Goal: Entertainment & Leisure: Consume media (video, audio)

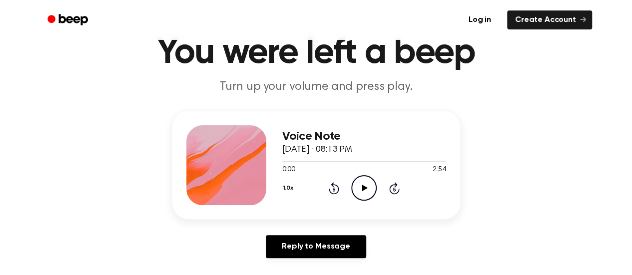
scroll to position [52, 0]
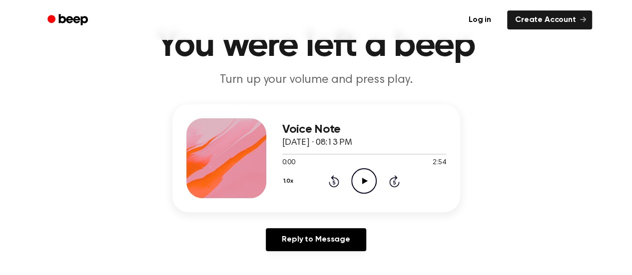
click at [364, 185] on icon "Play Audio" at bounding box center [363, 180] width 25 height 25
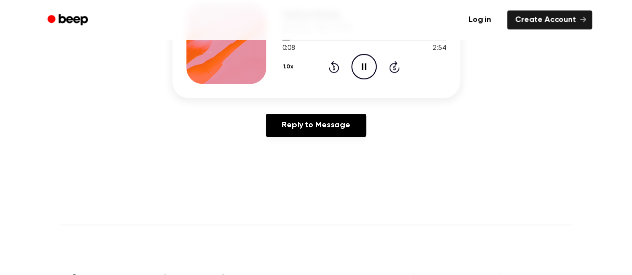
scroll to position [165, 0]
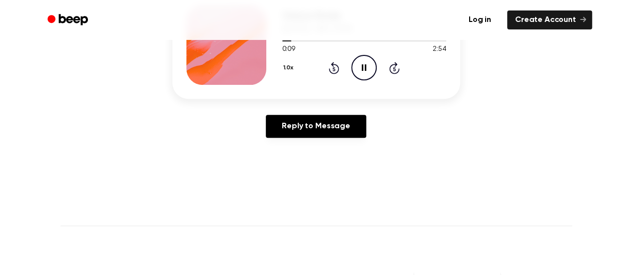
click at [365, 61] on icon "Pause Audio" at bounding box center [363, 67] width 25 height 25
click at [365, 61] on icon "Play Audio" at bounding box center [363, 67] width 25 height 25
click at [365, 62] on icon "Pause Audio" at bounding box center [363, 67] width 25 height 25
click at [364, 62] on icon "Play Audio" at bounding box center [363, 67] width 25 height 25
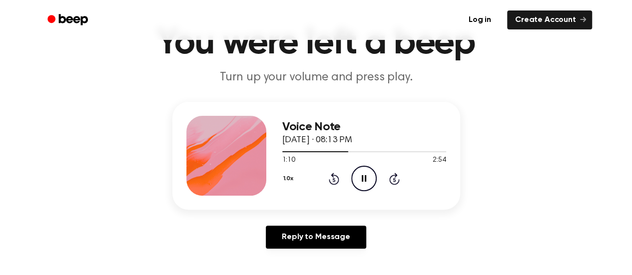
scroll to position [58, 0]
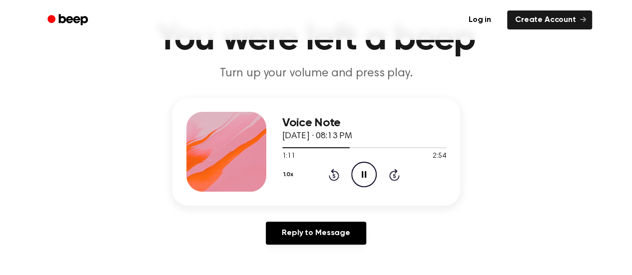
click at [557, 100] on div "Voice Note September 6, 2025 · 08:13 PM 1:11 2:54 Your browser does not support…" at bounding box center [316, 175] width 608 height 155
drag, startPoint x: 427, startPoint y: 45, endPoint x: 475, endPoint y: 58, distance: 49.9
click at [475, 57] on h1 "You were left a beep" at bounding box center [316, 39] width 512 height 36
drag, startPoint x: 394, startPoint y: 52, endPoint x: 472, endPoint y: 50, distance: 78.0
click at [472, 50] on h1 "You were left a beep" at bounding box center [316, 39] width 512 height 36
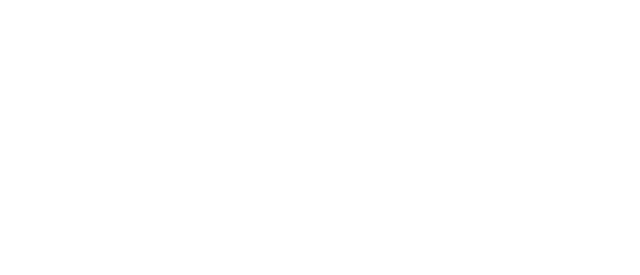
scroll to position [0, 0]
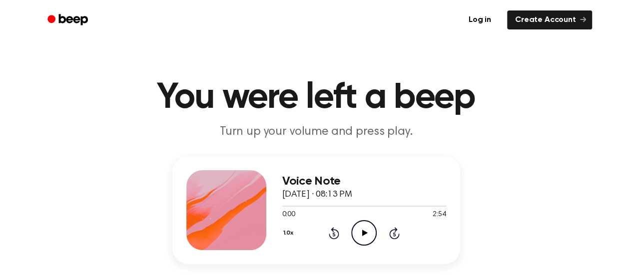
click at [364, 229] on icon "Play Audio" at bounding box center [363, 232] width 25 height 25
drag, startPoint x: 293, startPoint y: 206, endPoint x: 325, endPoint y: 205, distance: 32.0
click at [325, 205] on div at bounding box center [364, 206] width 164 height 8
drag, startPoint x: 323, startPoint y: 205, endPoint x: 344, endPoint y: 207, distance: 21.1
click at [344, 207] on div at bounding box center [364, 206] width 164 height 8
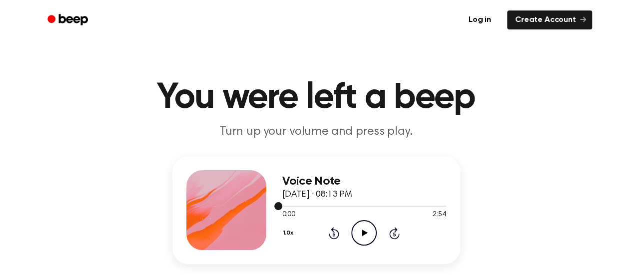
click at [350, 206] on div at bounding box center [364, 206] width 164 height 1
click at [365, 226] on icon "Play Audio" at bounding box center [363, 232] width 25 height 25
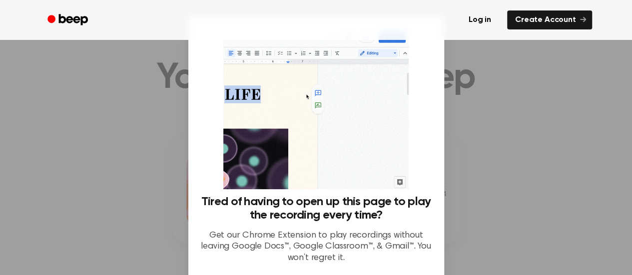
scroll to position [20, 0]
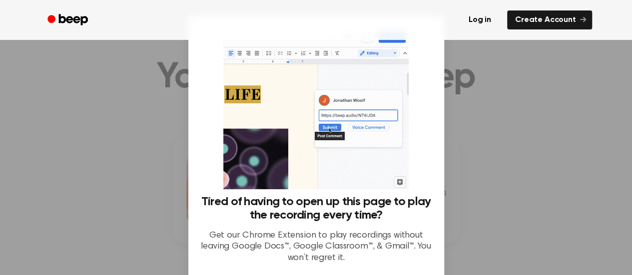
click at [461, 224] on div at bounding box center [316, 137] width 632 height 275
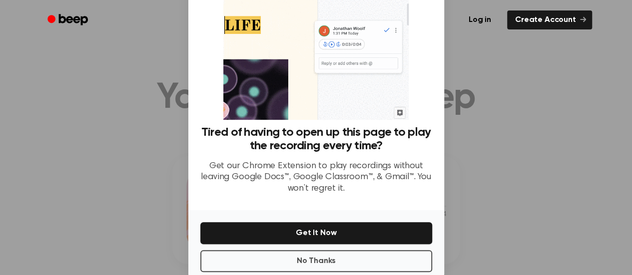
scroll to position [77, 0]
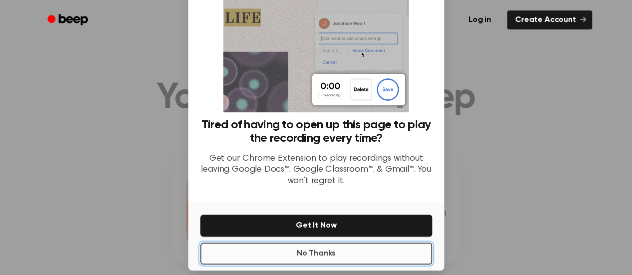
click at [337, 257] on button "No Thanks" at bounding box center [316, 254] width 232 height 22
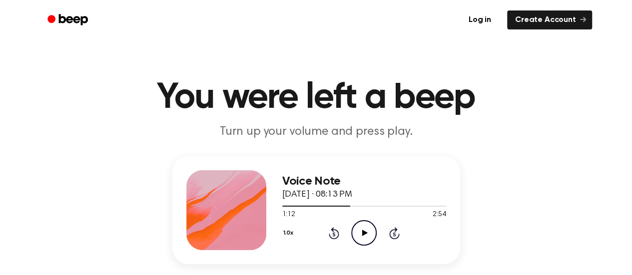
click at [368, 235] on icon "Play Audio" at bounding box center [363, 232] width 25 height 25
click at [352, 196] on span "[DATE] · 08:13 PM" at bounding box center [317, 194] width 70 height 9
drag, startPoint x: 363, startPoint y: 196, endPoint x: 401, endPoint y: 200, distance: 38.2
click at [401, 200] on div "Voice Note September 6, 2025 · 08:13 PM" at bounding box center [364, 188] width 164 height 27
click at [408, 173] on div "Voice Note September 6, 2025 · 08:13 PM 1:46 2:54 Your browser does not support…" at bounding box center [364, 210] width 164 height 80
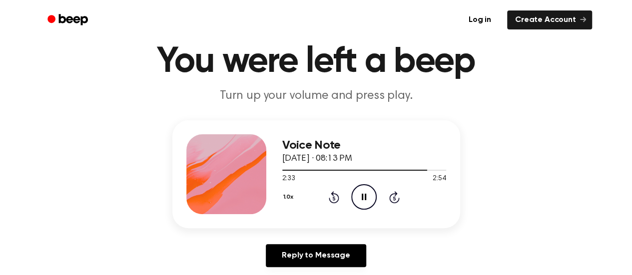
scroll to position [37, 0]
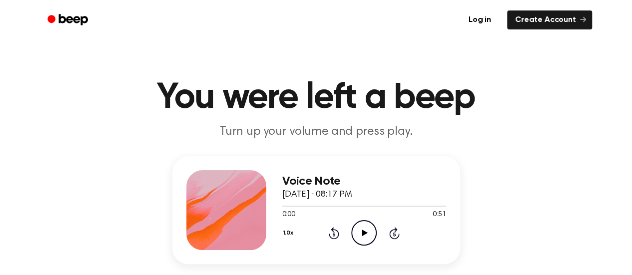
click at [358, 237] on icon "Play Audio" at bounding box center [363, 232] width 25 height 25
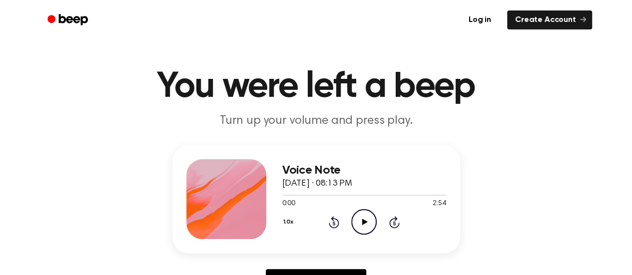
scroll to position [14, 0]
